Goal: Transaction & Acquisition: Purchase product/service

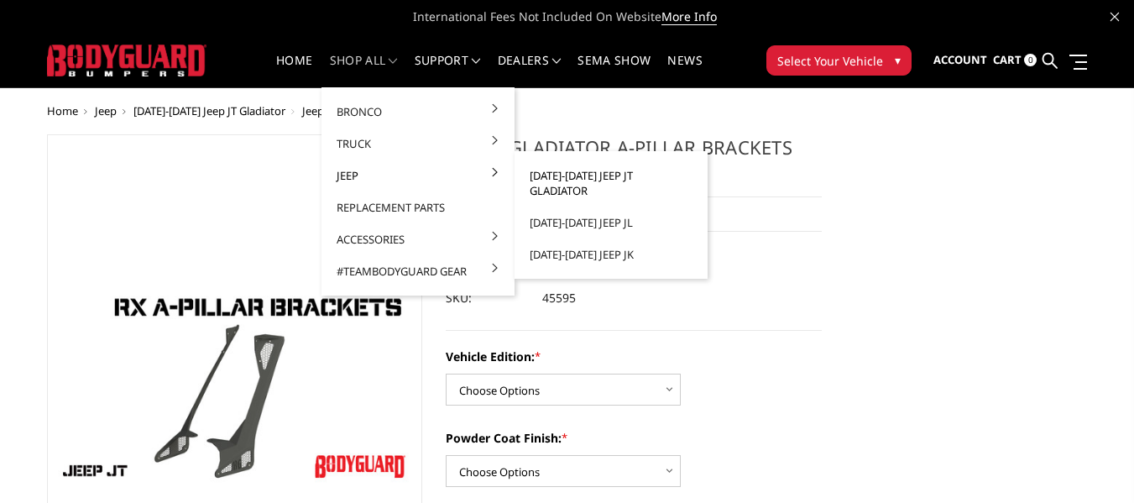
click at [585, 176] on link "[DATE]-[DATE] Jeep JT Gladiator" at bounding box center [611, 183] width 180 height 47
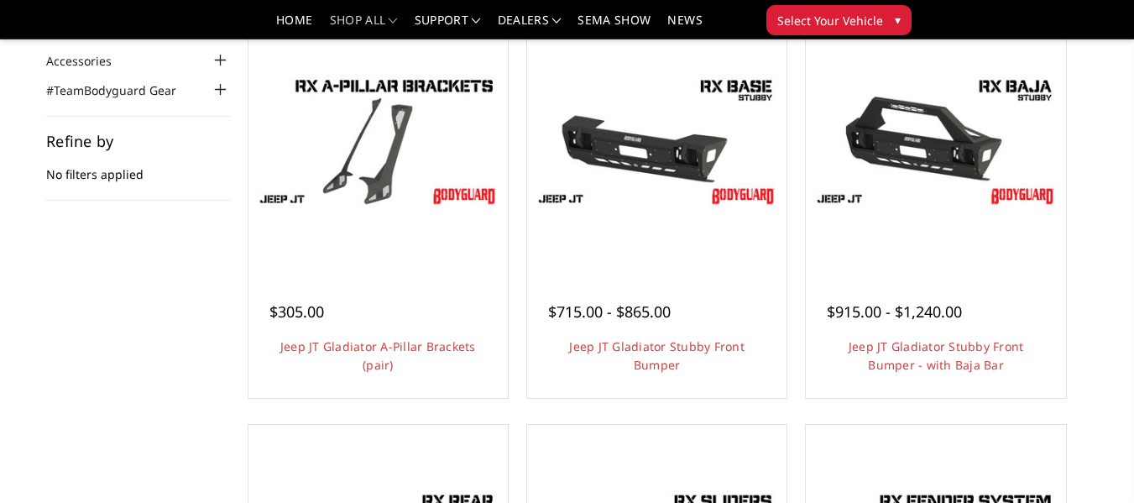
scroll to position [252, 0]
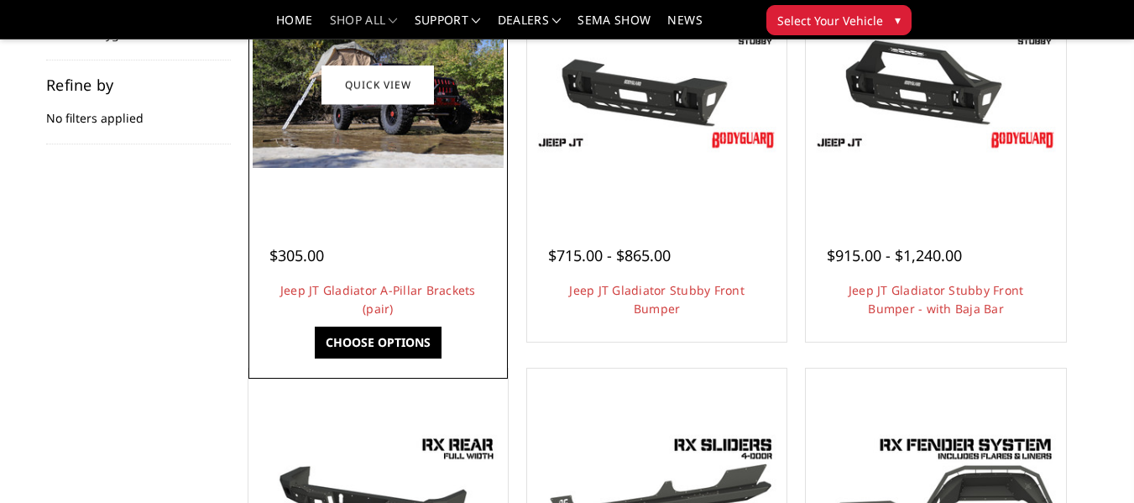
click at [399, 130] on img at bounding box center [378, 84] width 251 height 167
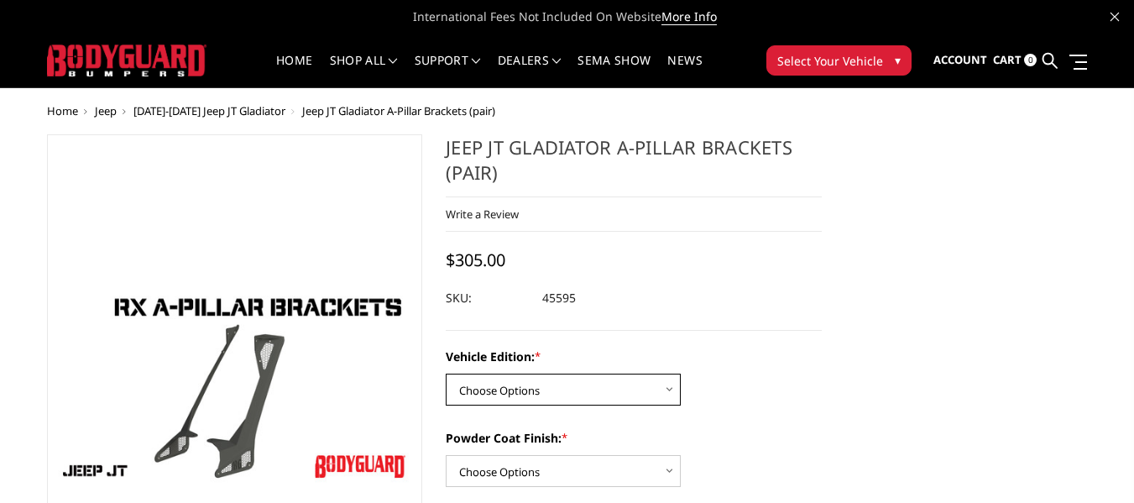
click at [470, 390] on select "Choose Options Standard Jeep Jeep 392 or Mojave Edition" at bounding box center [563, 390] width 235 height 32
select select "4124"
click at [446, 374] on select "Choose Options Standard Jeep Jeep 392 or Mojave Edition" at bounding box center [563, 390] width 235 height 32
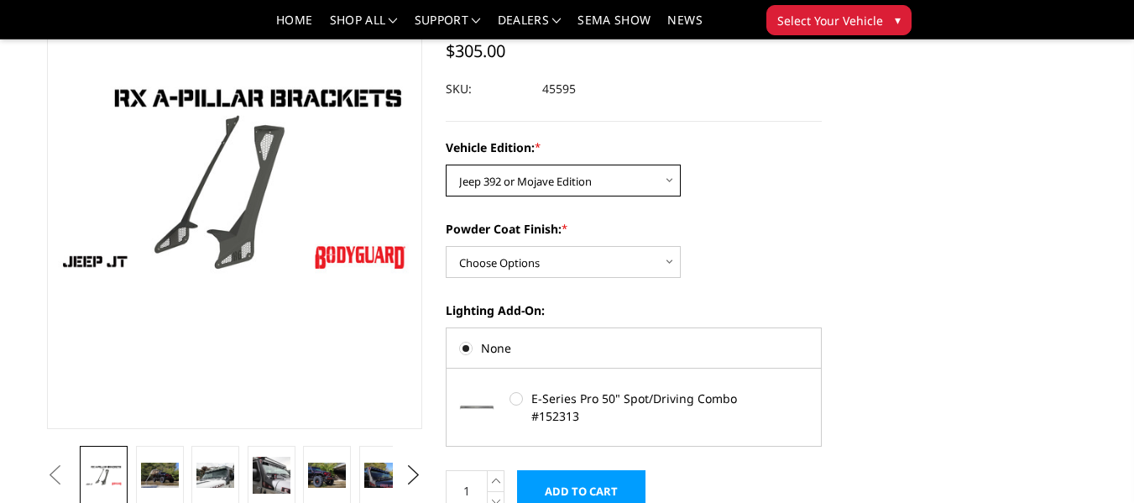
scroll to position [168, 0]
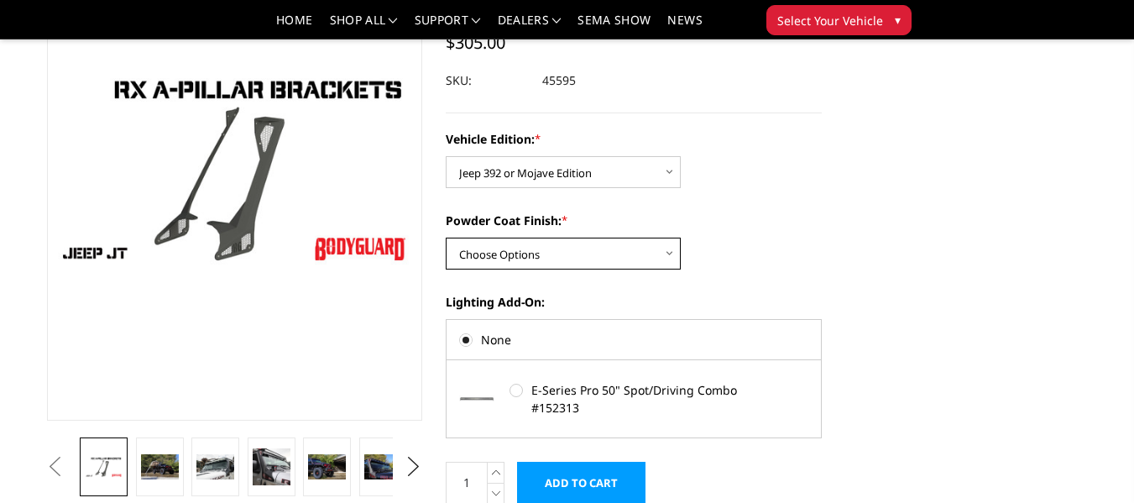
click at [613, 259] on select "Choose Options Bare Metal Texture Black Powder Coat" at bounding box center [563, 254] width 235 height 32
select select "4122"
click at [446, 238] on select "Choose Options Bare Metal Texture Black Powder Coat" at bounding box center [563, 254] width 235 height 32
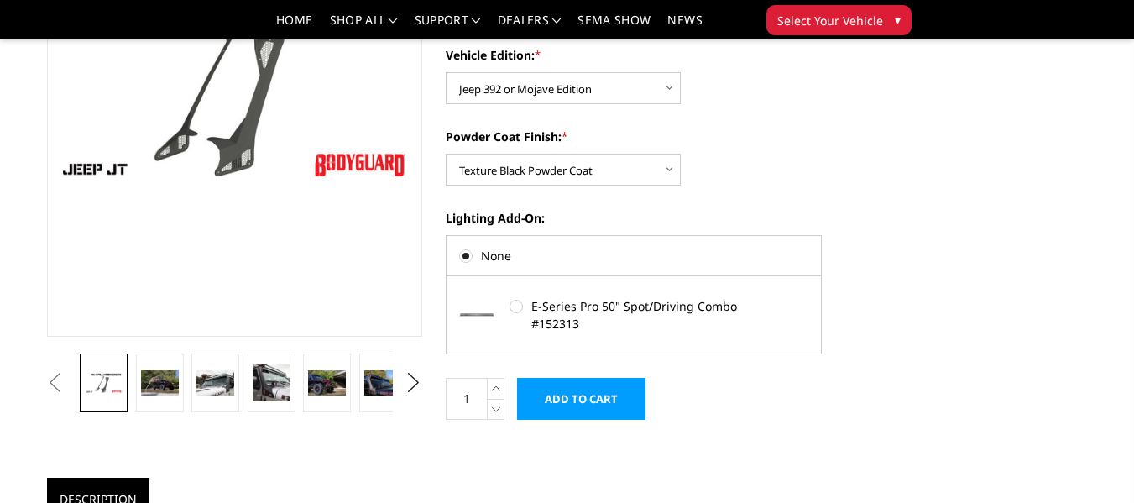
click at [588, 312] on label "E-Series Pro 50" Spot/Driving Combo #152313" at bounding box center [633, 314] width 247 height 35
click at [511, 300] on input "E-Series Pro 50" Spot/Driving Combo #152313" at bounding box center [510, 299] width 1 height 1
radio input "true"
click at [265, 384] on img at bounding box center [272, 383] width 38 height 38
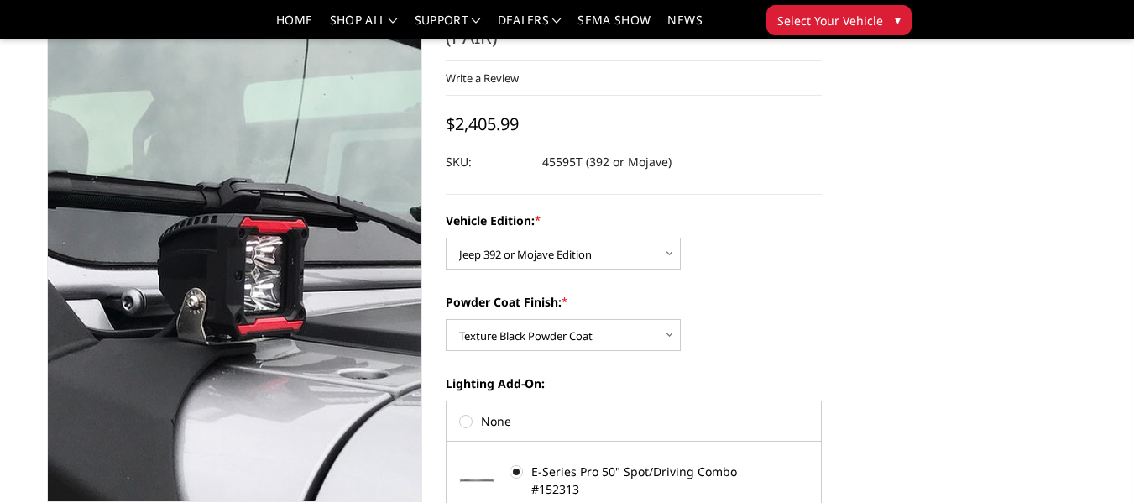
scroll to position [0, 0]
